Goal: Find specific page/section: Find specific page/section

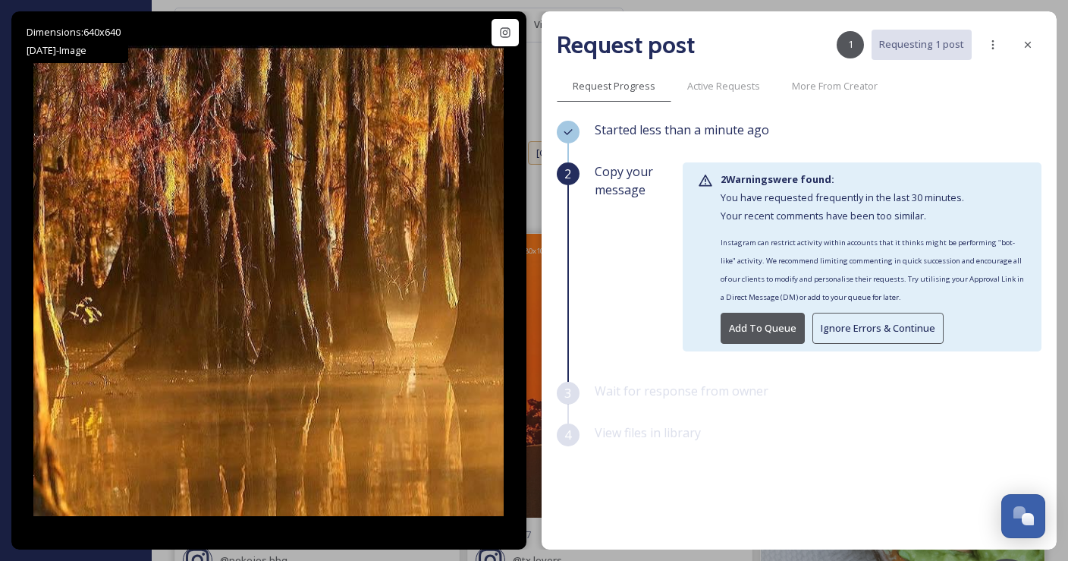
scroll to position [5463, 0]
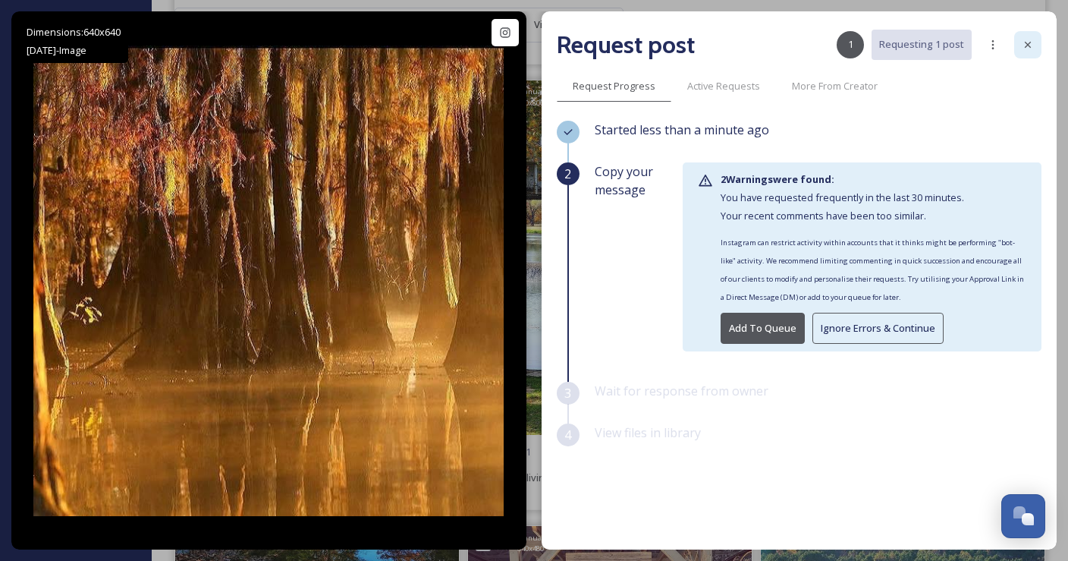
click at [1026, 44] on icon at bounding box center [1028, 45] width 12 height 12
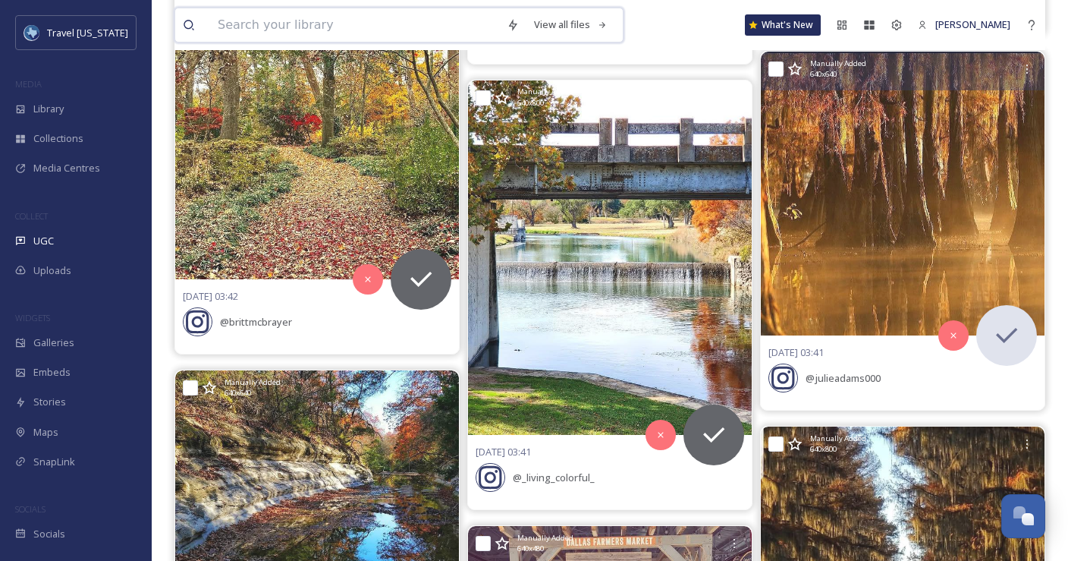
click at [327, 30] on input at bounding box center [354, 24] width 289 height 33
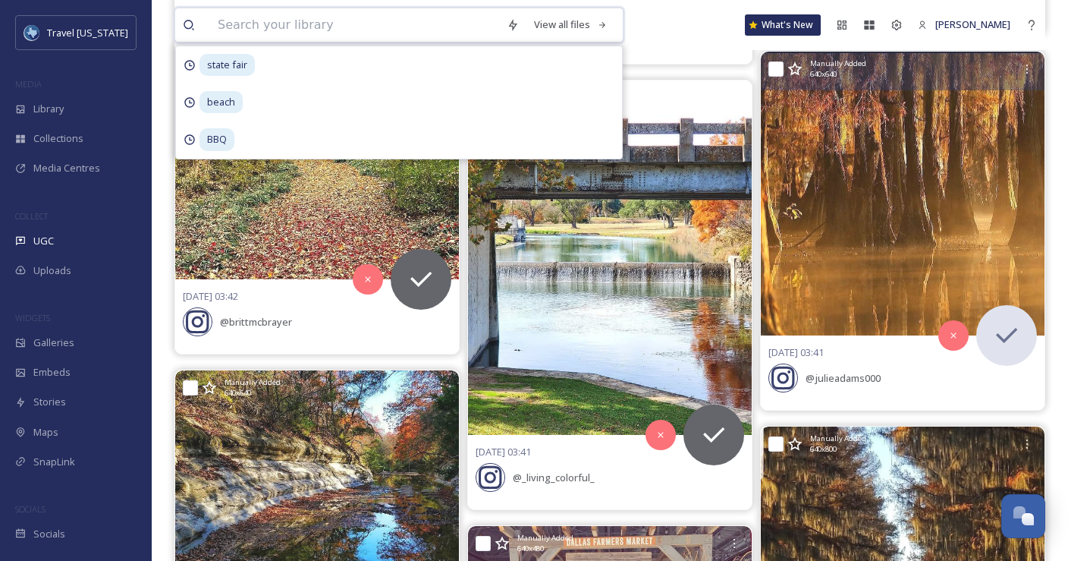
paste input "[PERSON_NAME]"
type input "[PERSON_NAME]"
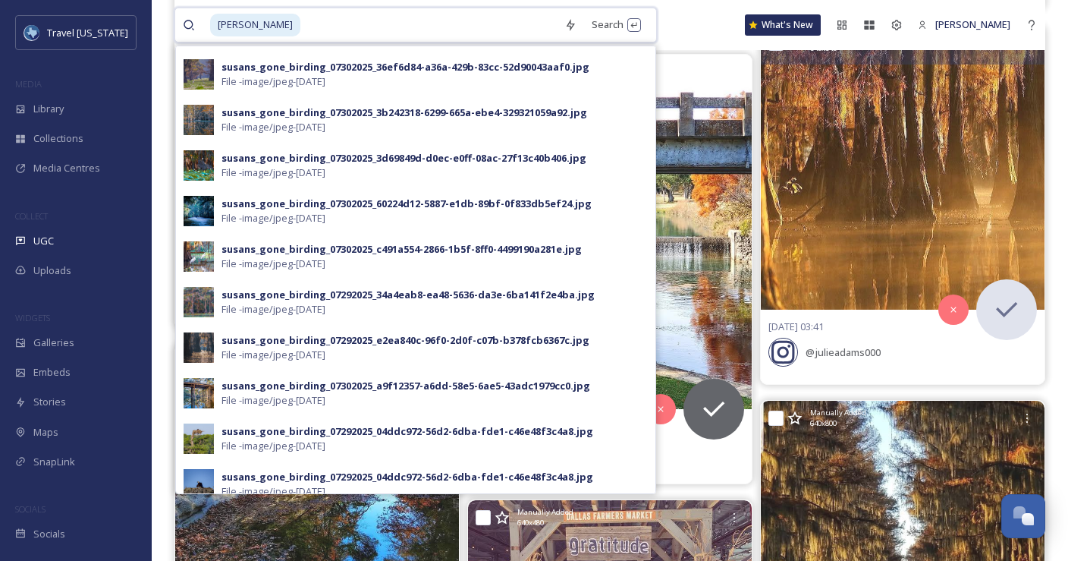
scroll to position [264, 0]
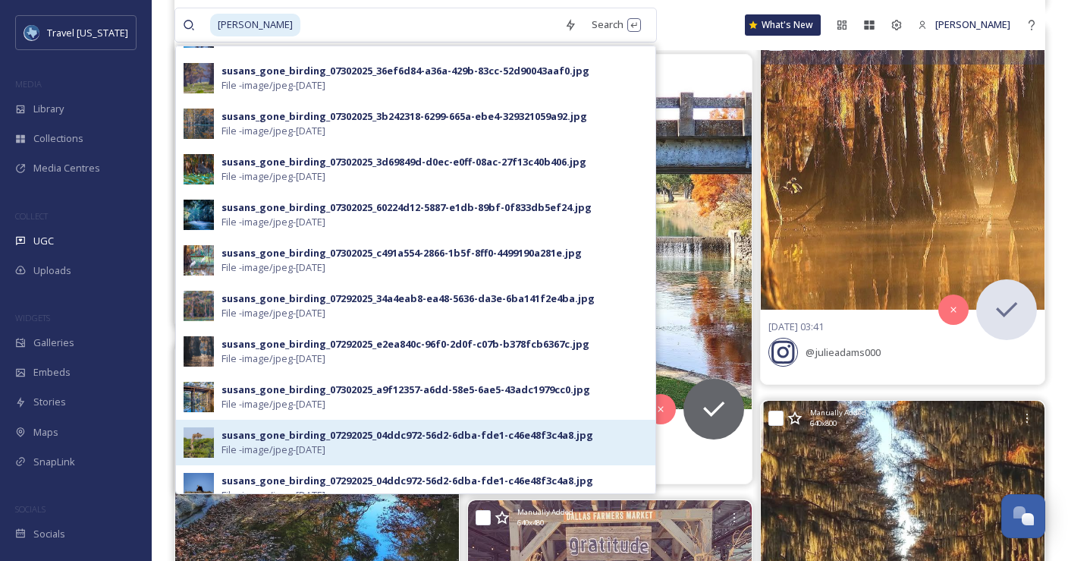
click at [310, 439] on div "susans_gone_birding_07292025_04ddc972-56d2-6dba-fde1-c46e48f3c4a8.jpg" at bounding box center [408, 435] width 372 height 14
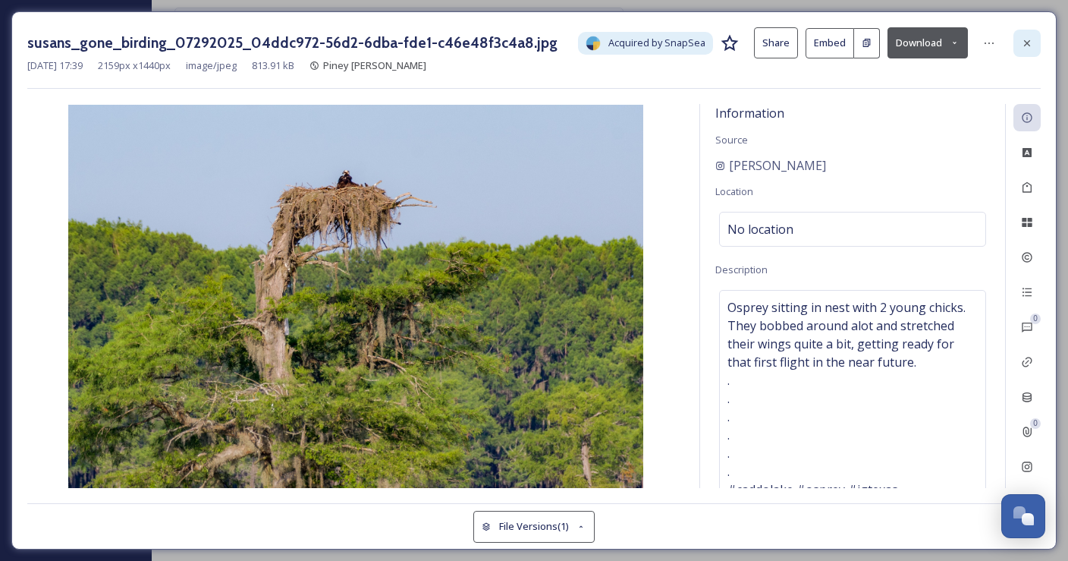
click at [1021, 51] on div at bounding box center [1027, 43] width 27 height 27
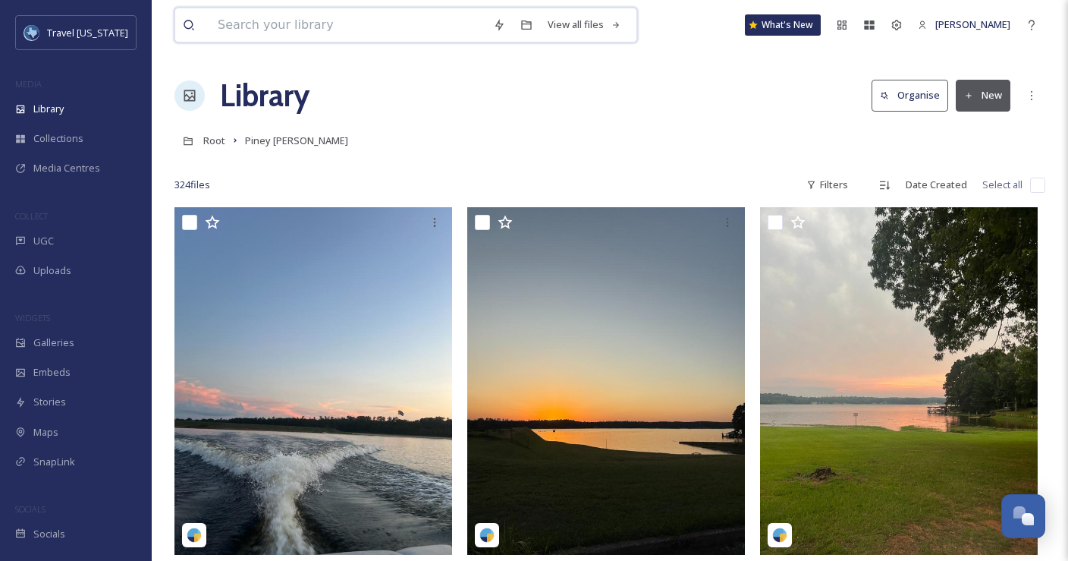
click at [378, 20] on input at bounding box center [347, 24] width 275 height 33
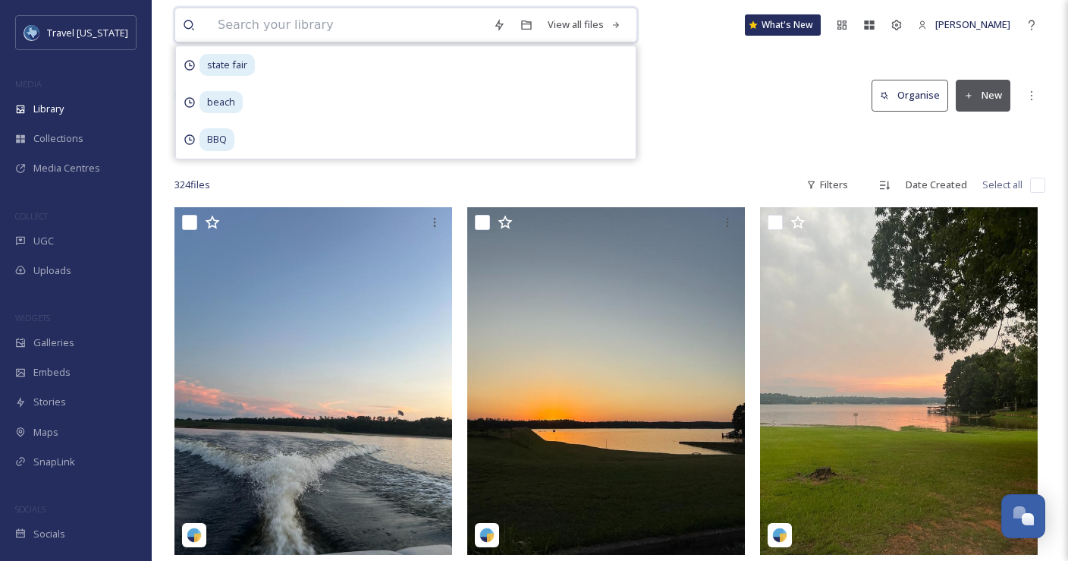
paste input "[PERSON_NAME]"
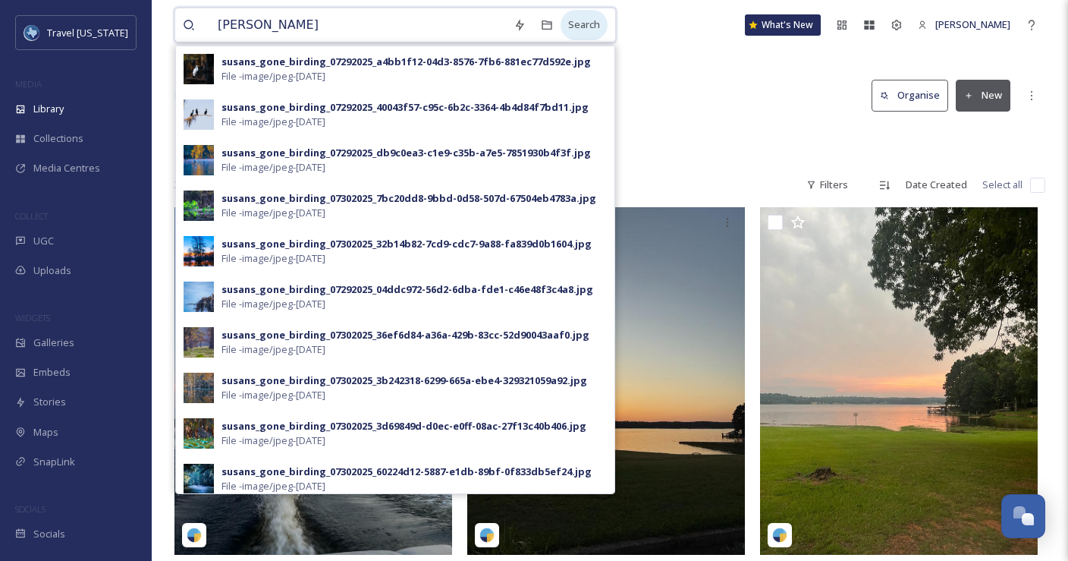
type input "[PERSON_NAME]"
click at [576, 24] on div "Search" at bounding box center [584, 25] width 47 height 30
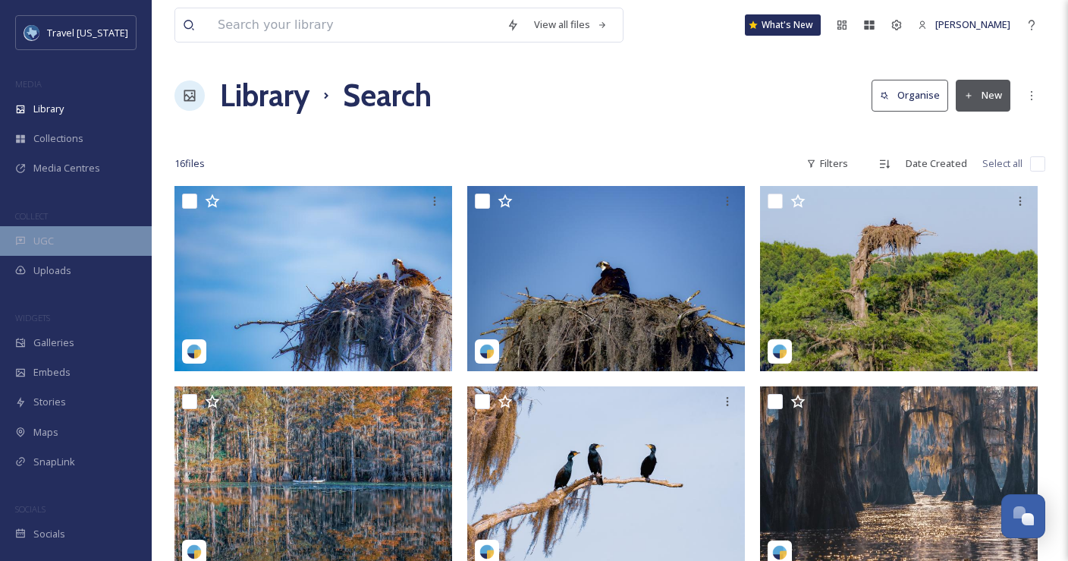
click at [45, 244] on span "UGC" at bounding box center [43, 241] width 20 height 14
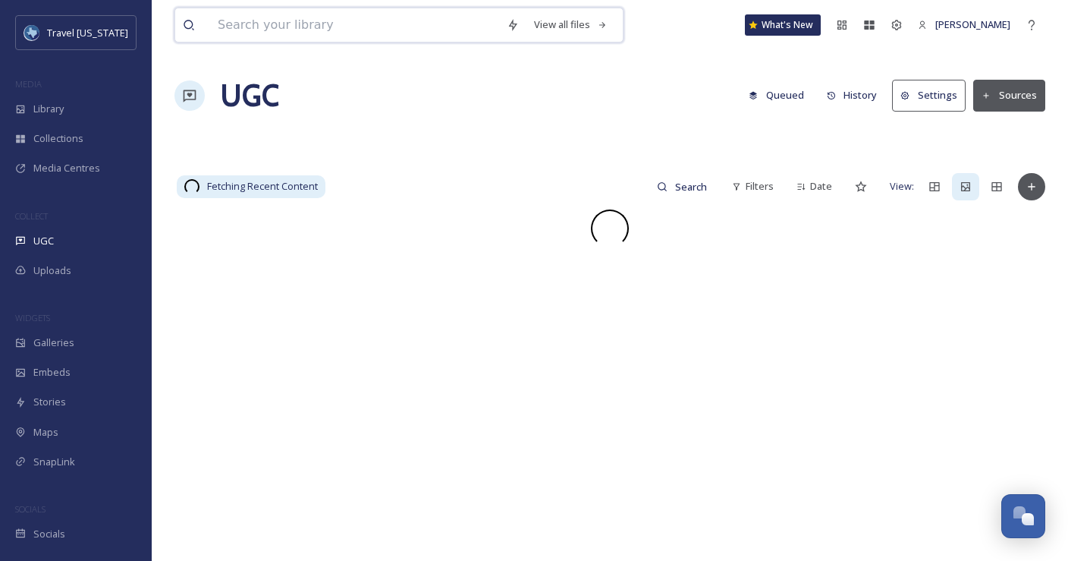
click at [298, 21] on input at bounding box center [354, 24] width 289 height 33
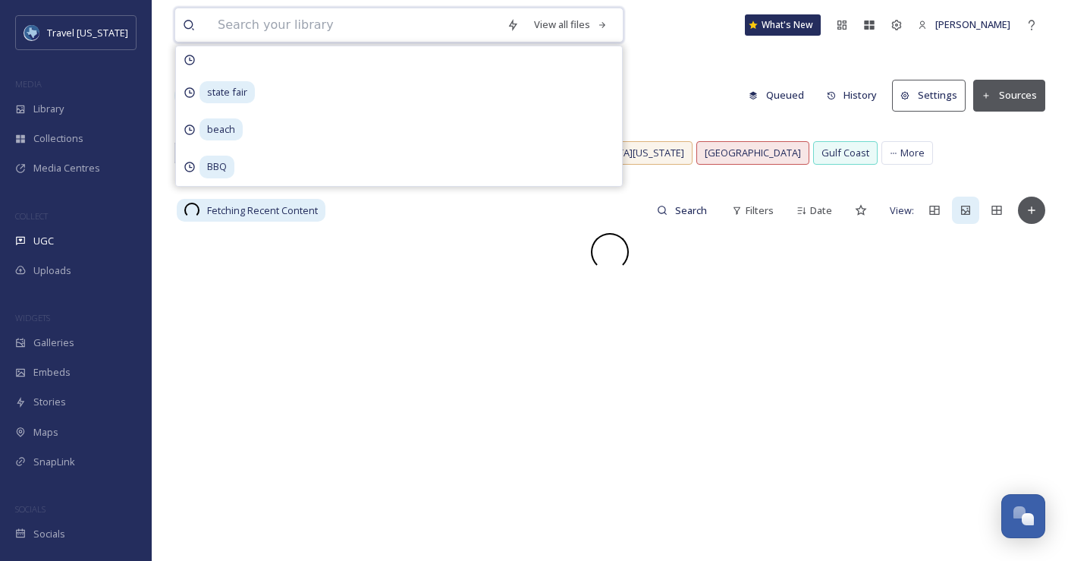
paste input "[PERSON_NAME]"
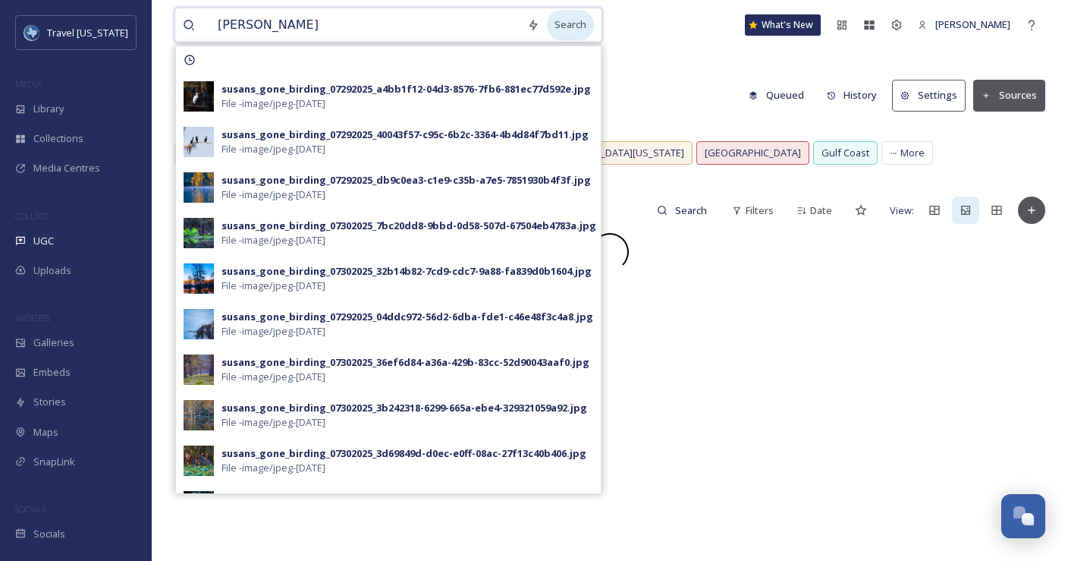
type input "[PERSON_NAME]"
click at [561, 32] on div "Search" at bounding box center [570, 25] width 47 height 30
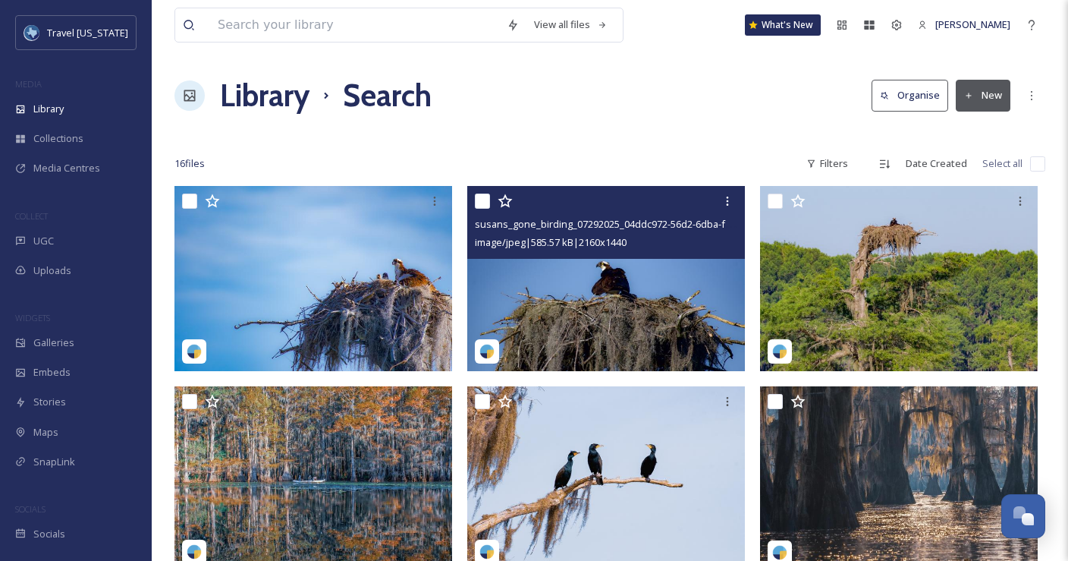
click at [659, 283] on img at bounding box center [606, 278] width 278 height 185
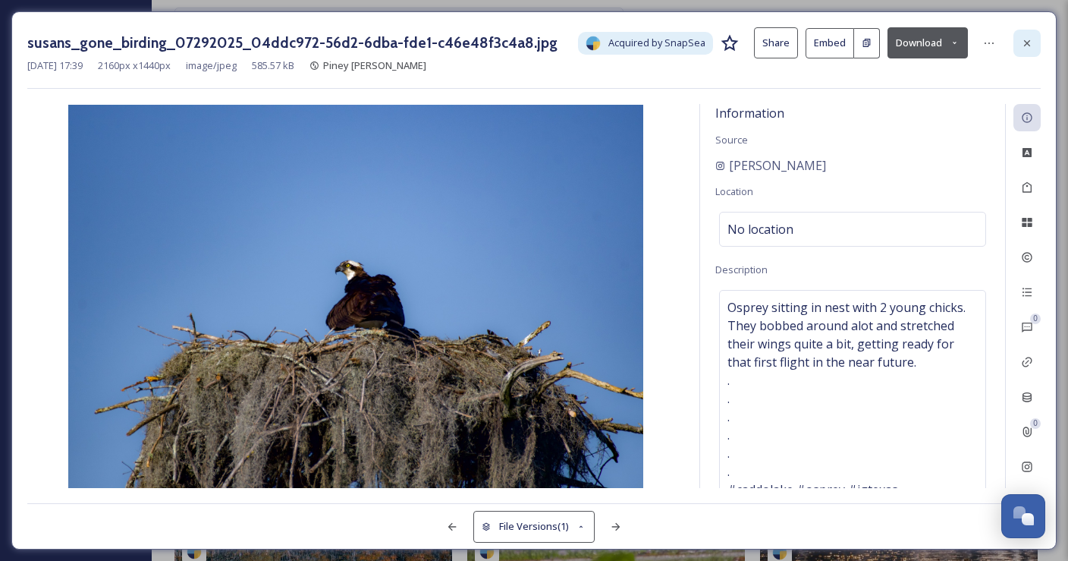
click at [1026, 43] on icon at bounding box center [1027, 43] width 12 height 12
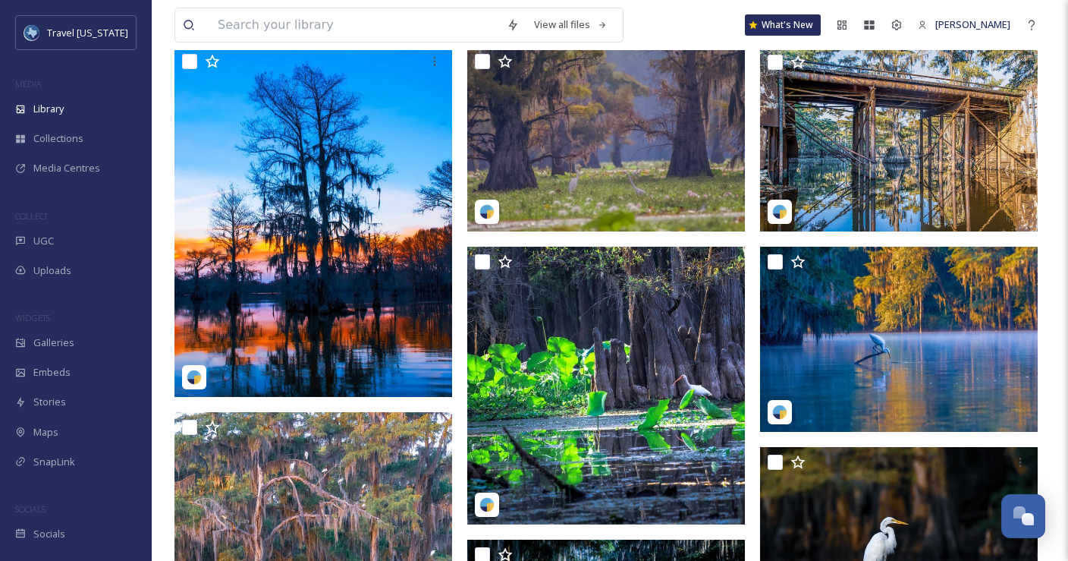
scroll to position [438, 0]
